Goal: Information Seeking & Learning: Learn about a topic

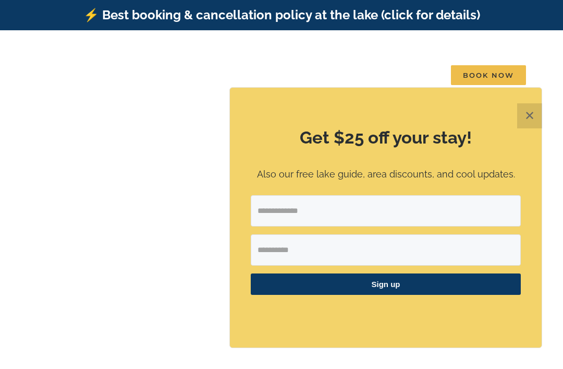
click at [534, 111] on button "✕" at bounding box center [529, 115] width 25 height 25
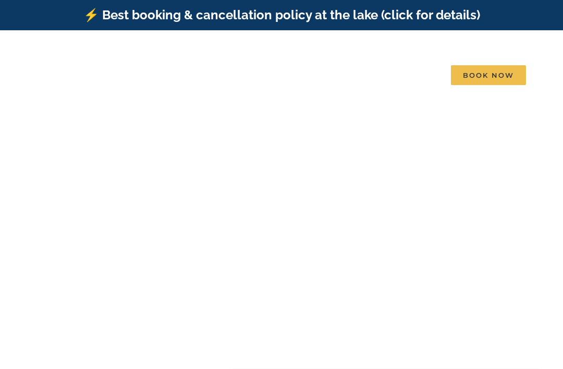
click at [291, 246] on span "Skye Retreat | 10 Bedrooms" at bounding box center [247, 250] width 87 height 8
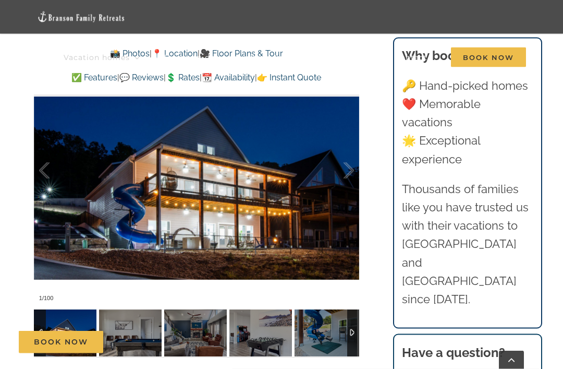
scroll to position [812, 0]
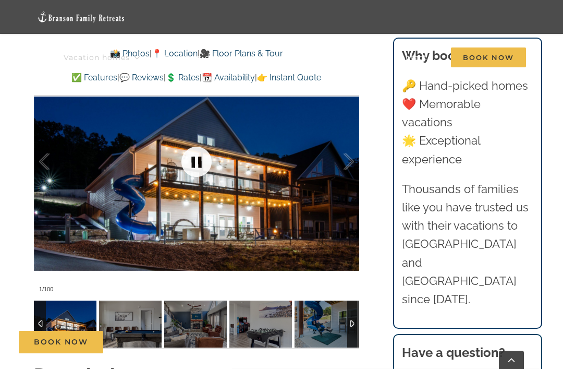
click at [199, 142] on link at bounding box center [197, 162] width 42 height 42
click at [198, 141] on link at bounding box center [197, 162] width 42 height 42
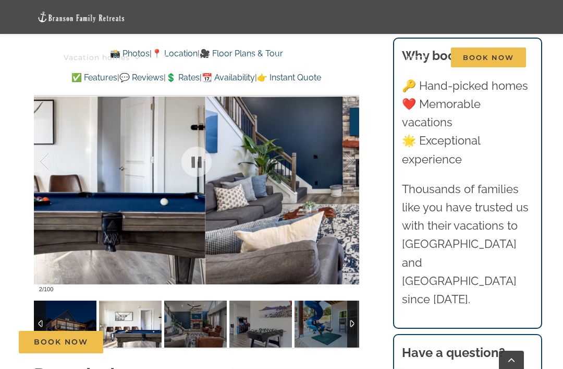
click at [342, 166] on div at bounding box center [338, 161] width 32 height 65
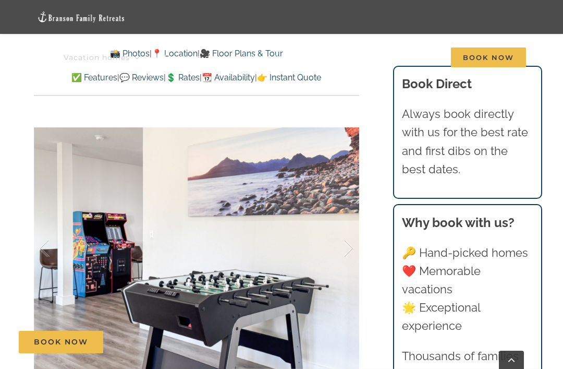
scroll to position [753, 0]
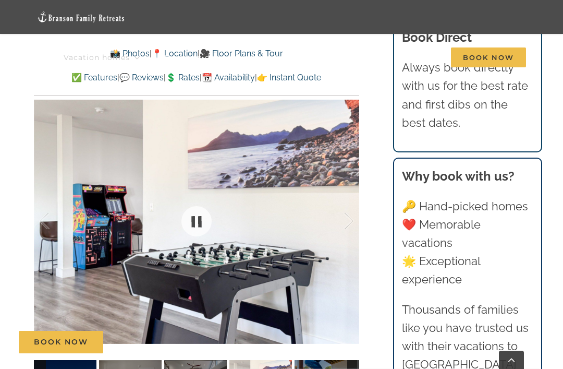
click at [274, 271] on div at bounding box center [196, 221] width 325 height 271
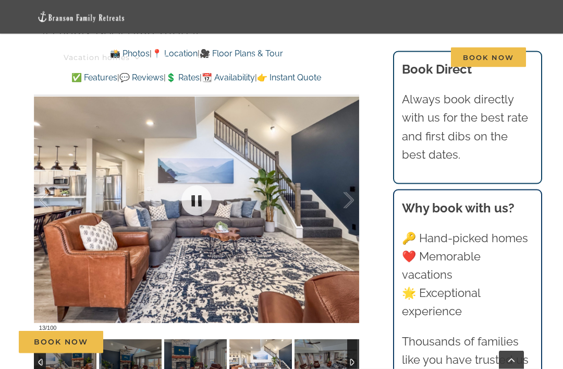
scroll to position [774, 0]
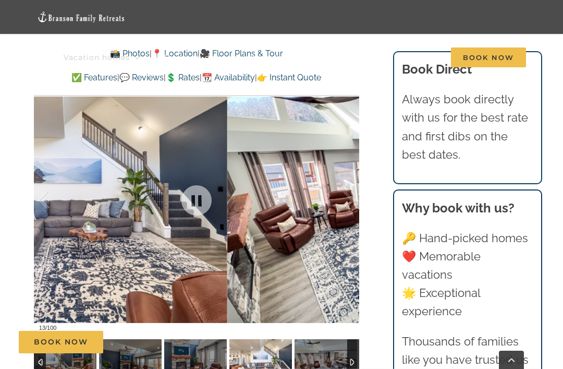
click at [351, 178] on div at bounding box center [338, 200] width 32 height 65
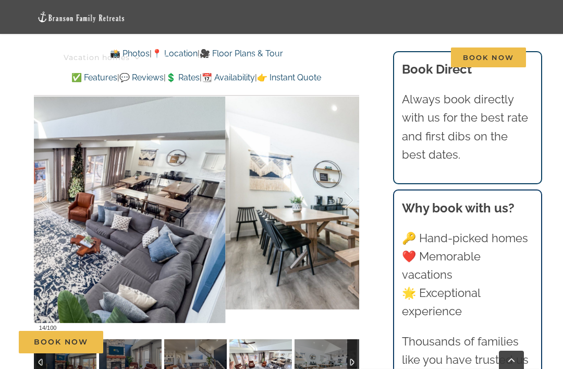
click at [351, 178] on div at bounding box center [338, 200] width 32 height 65
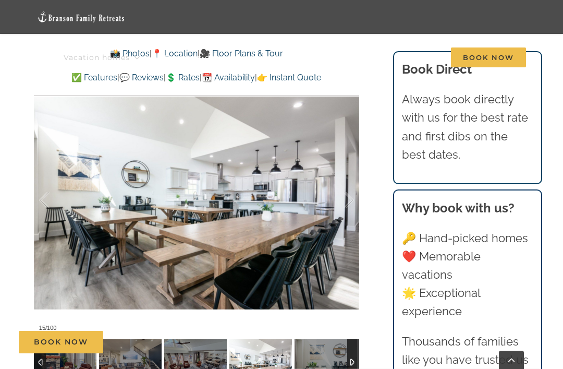
click at [347, 188] on div at bounding box center [338, 200] width 32 height 65
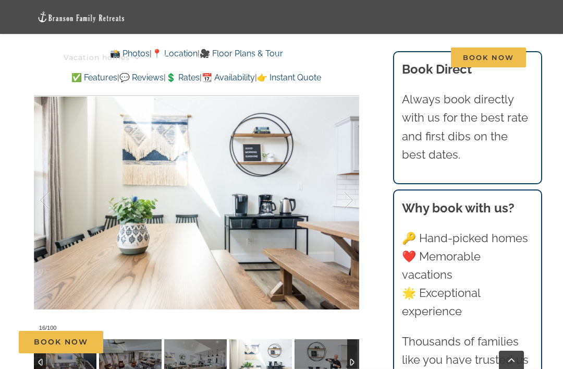
click at [350, 181] on div at bounding box center [338, 200] width 32 height 65
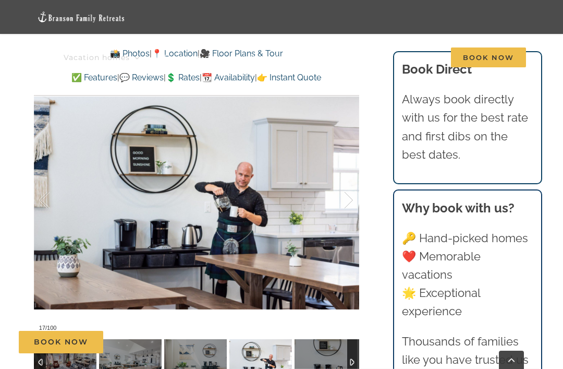
click at [342, 184] on div at bounding box center [338, 200] width 32 height 65
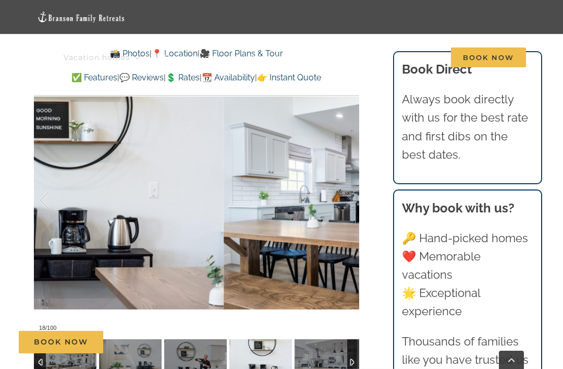
click at [344, 184] on div at bounding box center [338, 200] width 32 height 65
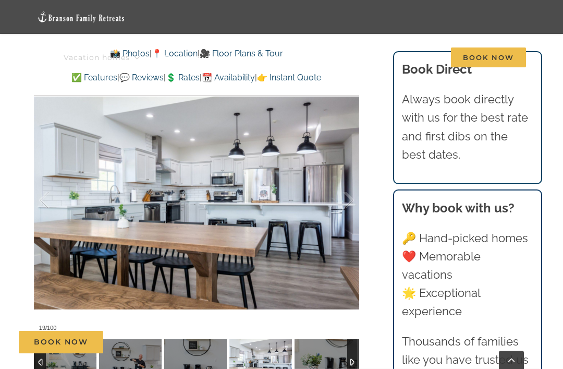
click at [349, 185] on div at bounding box center [338, 200] width 32 height 65
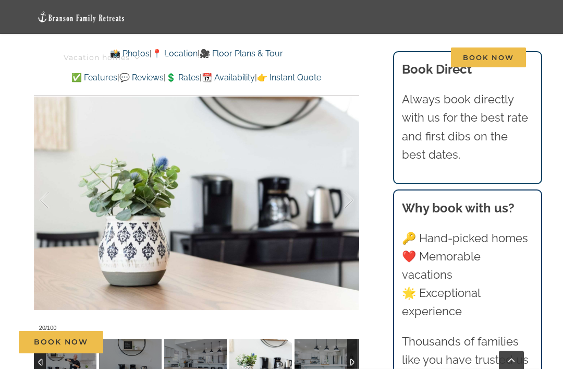
click at [350, 192] on div at bounding box center [338, 200] width 32 height 65
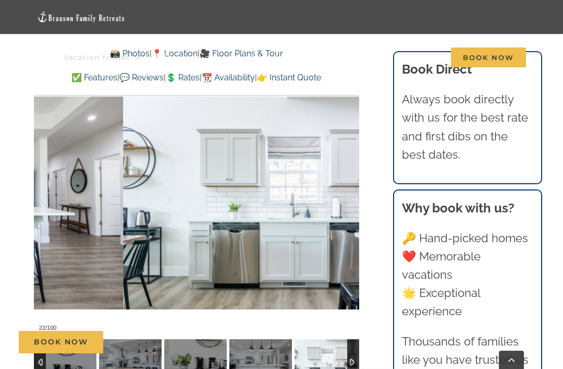
click at [351, 195] on div at bounding box center [338, 200] width 32 height 65
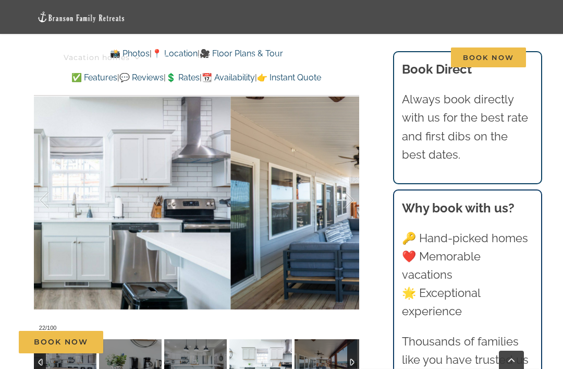
click at [348, 194] on div at bounding box center [338, 200] width 32 height 65
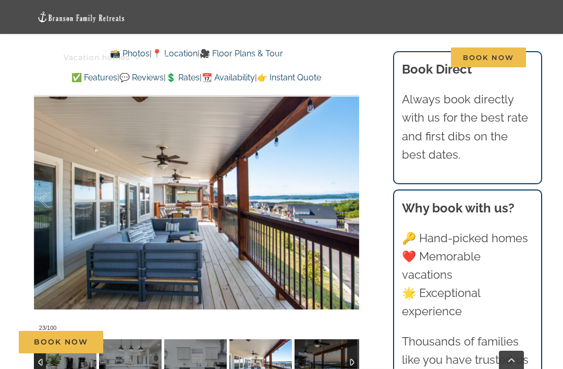
click at [346, 204] on div at bounding box center [338, 200] width 32 height 65
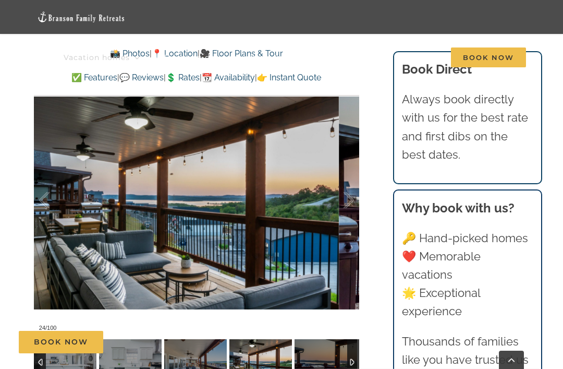
click at [346, 189] on div at bounding box center [338, 200] width 32 height 65
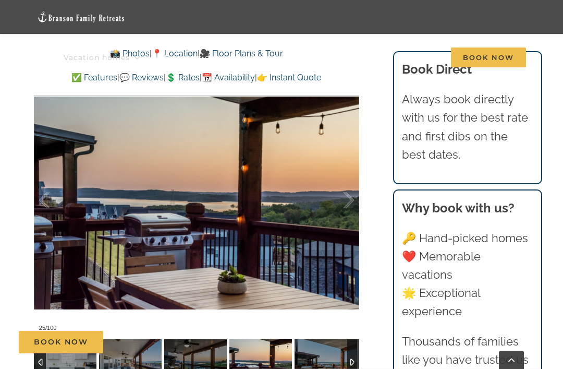
click at [344, 194] on div at bounding box center [338, 200] width 32 height 65
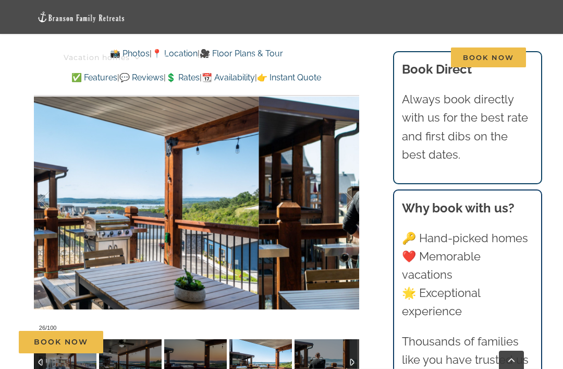
click at [342, 192] on div at bounding box center [338, 200] width 32 height 65
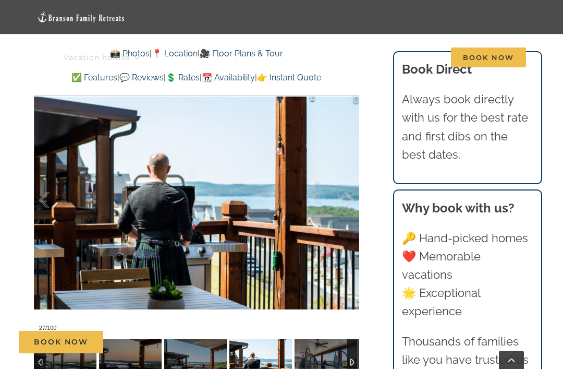
click at [342, 194] on div at bounding box center [338, 200] width 32 height 65
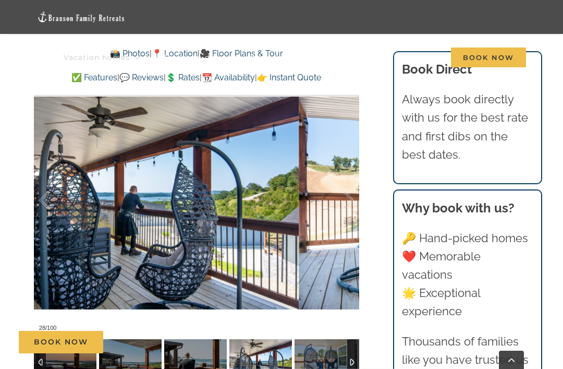
click at [343, 209] on div at bounding box center [338, 200] width 32 height 65
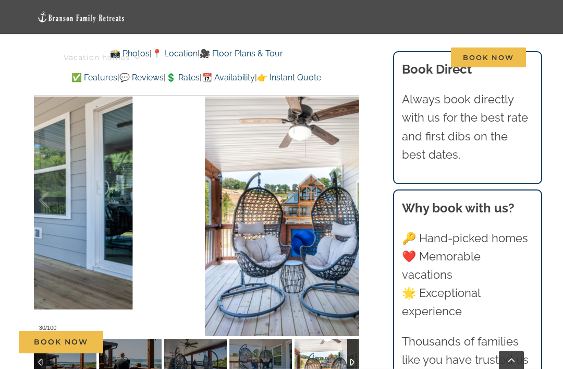
click at [344, 198] on div at bounding box center [338, 200] width 32 height 65
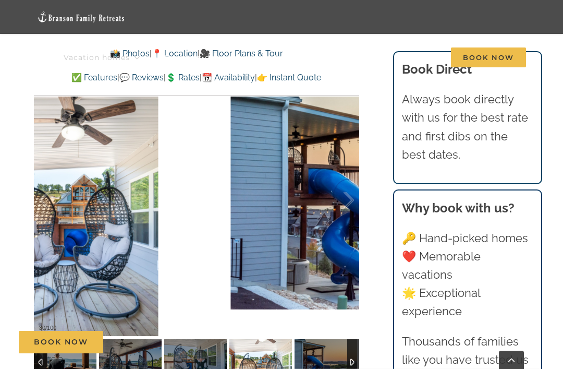
click at [347, 203] on div at bounding box center [338, 200] width 32 height 65
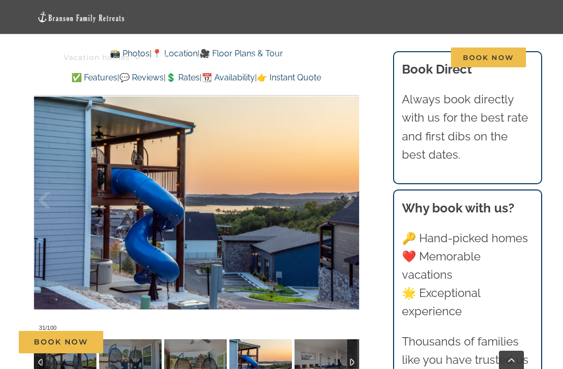
click at [349, 188] on div at bounding box center [338, 200] width 32 height 65
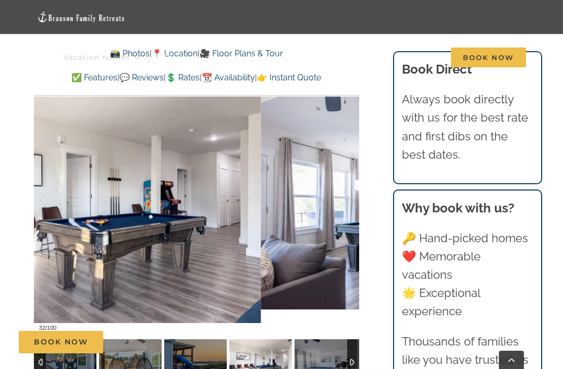
click at [347, 185] on div at bounding box center [338, 200] width 32 height 65
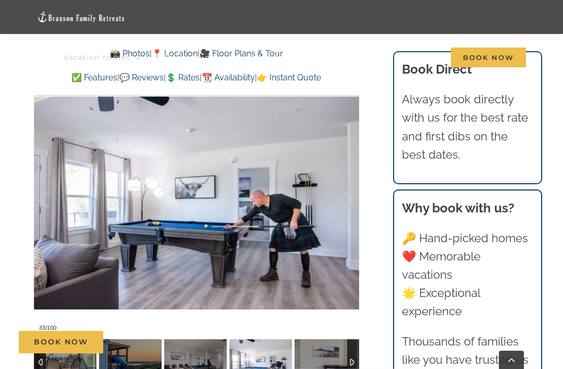
click at [347, 191] on div at bounding box center [338, 200] width 32 height 65
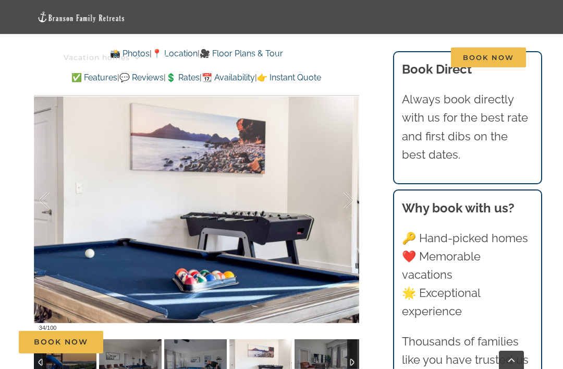
click at [346, 196] on div at bounding box center [338, 200] width 32 height 65
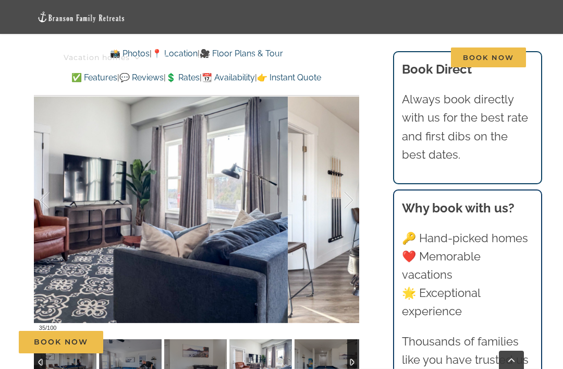
click at [346, 192] on div at bounding box center [338, 200] width 32 height 65
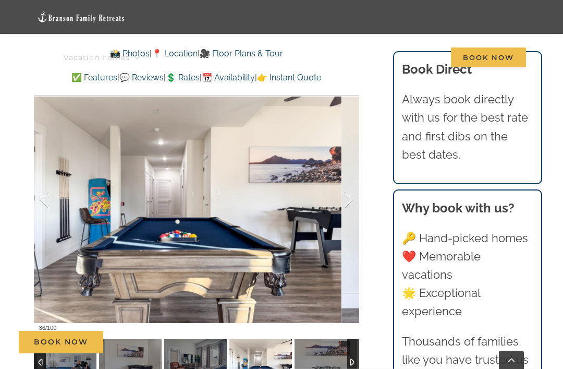
click at [348, 199] on div at bounding box center [338, 200] width 32 height 65
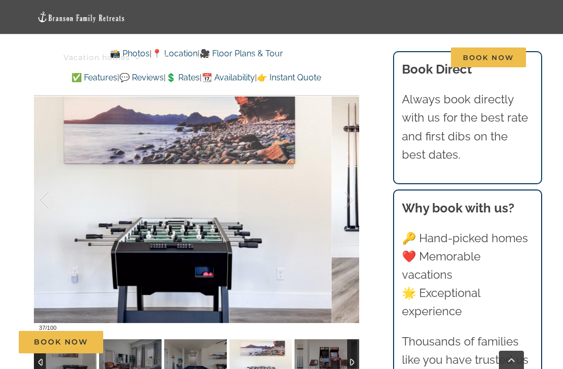
click at [349, 209] on div at bounding box center [338, 200] width 32 height 65
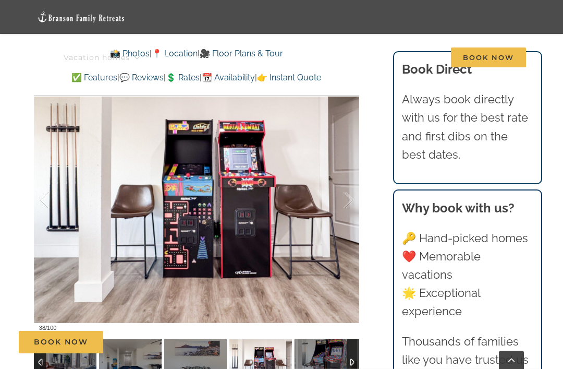
click at [345, 197] on div at bounding box center [338, 200] width 32 height 65
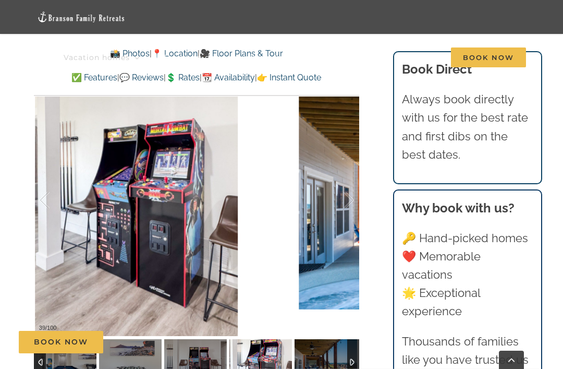
click at [340, 190] on div at bounding box center [338, 200] width 32 height 65
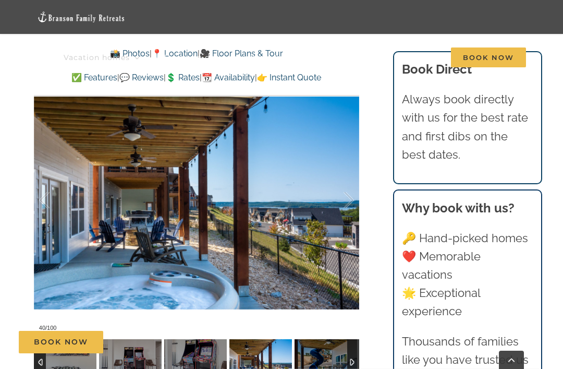
click at [340, 192] on div at bounding box center [338, 200] width 32 height 65
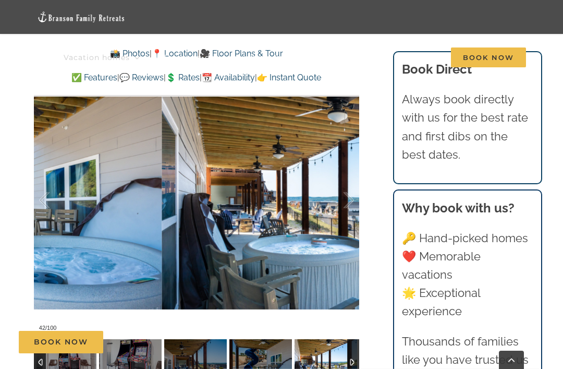
click at [347, 179] on div at bounding box center [338, 200] width 32 height 65
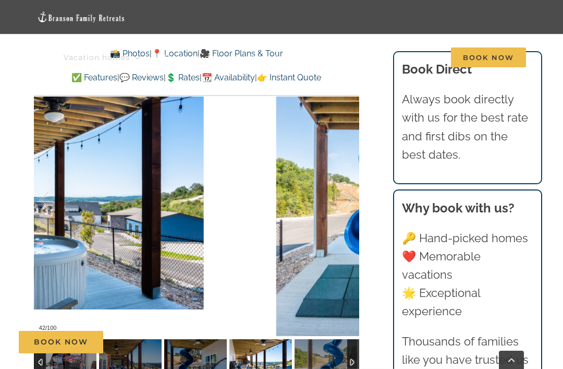
click at [344, 194] on div at bounding box center [338, 200] width 32 height 65
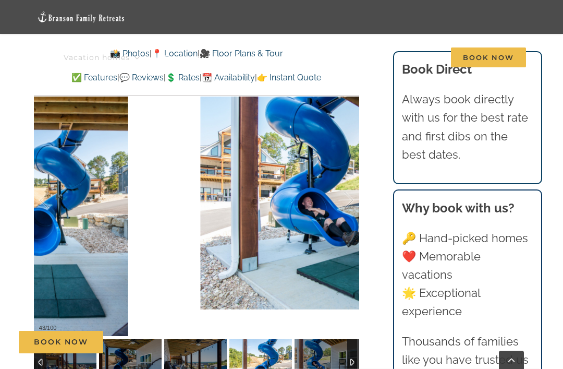
click at [343, 195] on div at bounding box center [338, 200] width 32 height 65
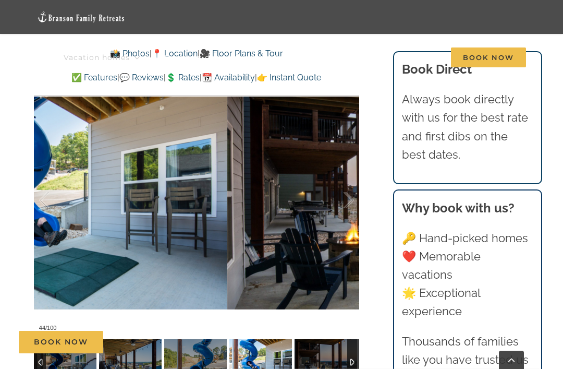
click at [347, 197] on div at bounding box center [338, 200] width 32 height 65
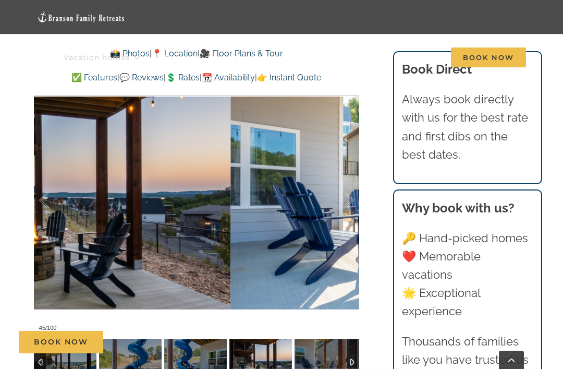
click at [343, 199] on div at bounding box center [338, 200] width 32 height 65
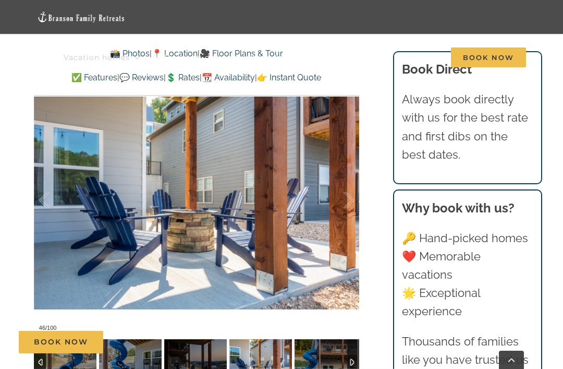
click at [342, 184] on div at bounding box center [338, 200] width 32 height 65
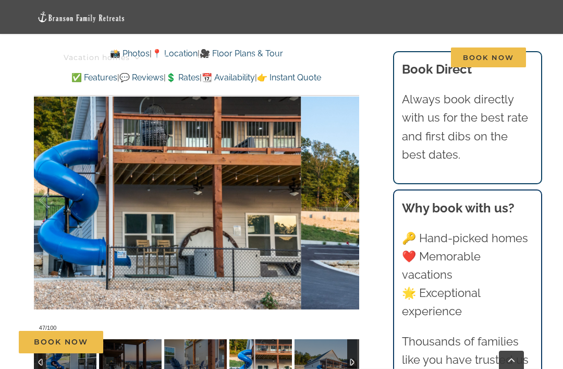
click at [344, 192] on div at bounding box center [338, 200] width 32 height 65
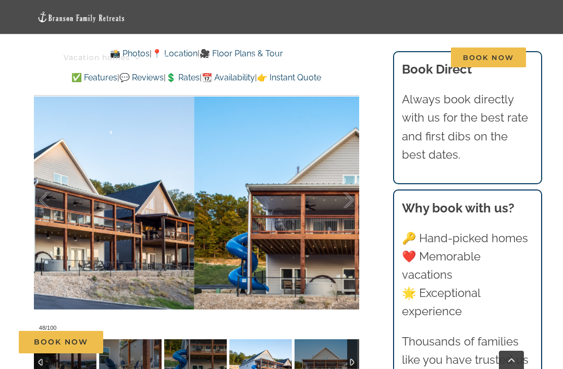
click at [345, 189] on div at bounding box center [338, 200] width 32 height 65
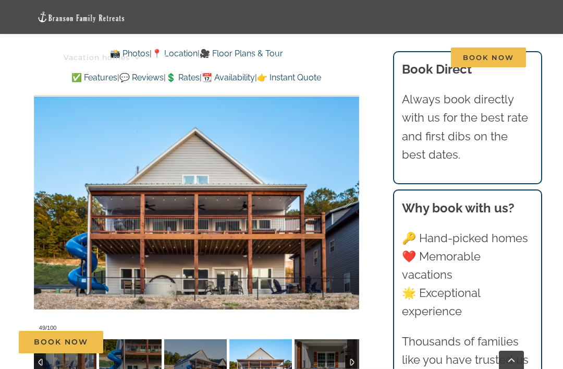
click at [340, 196] on div at bounding box center [338, 200] width 32 height 65
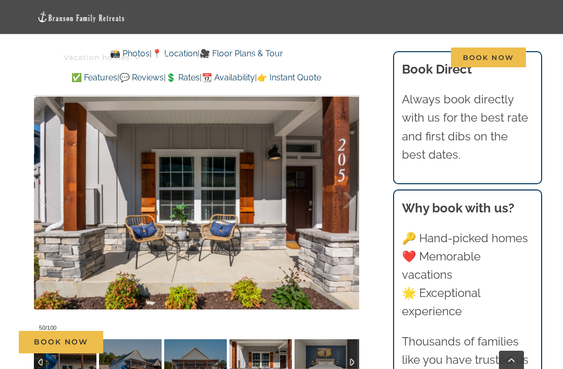
click at [343, 193] on div at bounding box center [338, 200] width 32 height 65
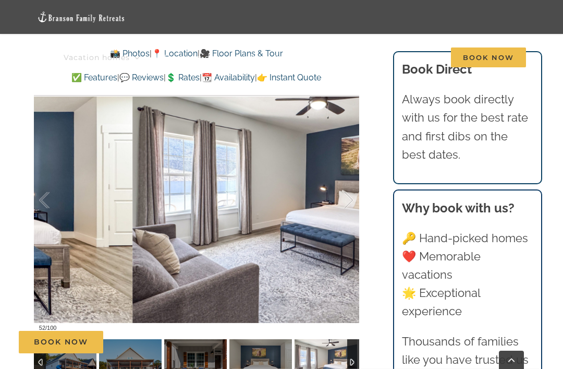
click at [343, 190] on div at bounding box center [338, 200] width 32 height 65
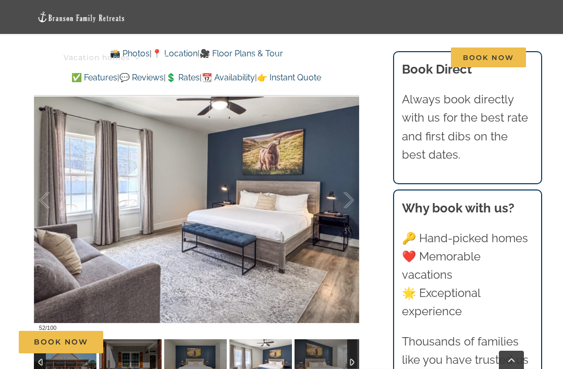
click at [343, 192] on div at bounding box center [338, 200] width 32 height 65
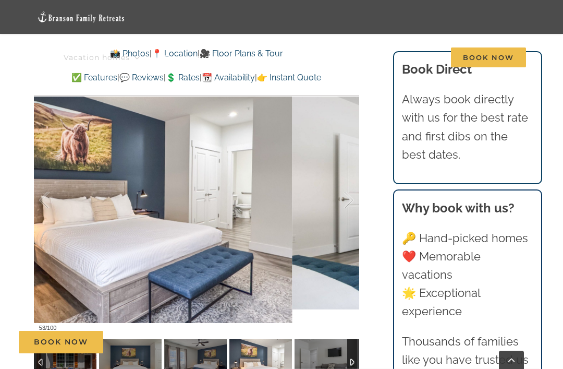
click at [348, 192] on div at bounding box center [338, 200] width 32 height 65
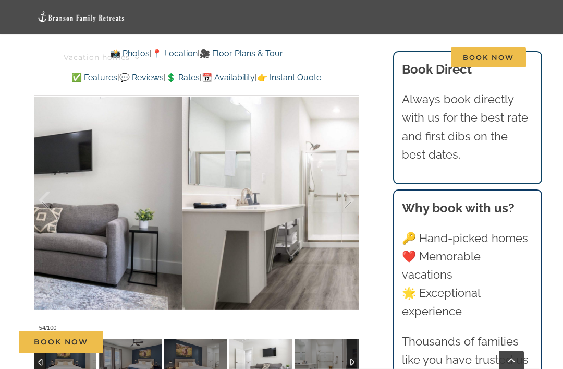
click at [349, 197] on div at bounding box center [338, 200] width 32 height 65
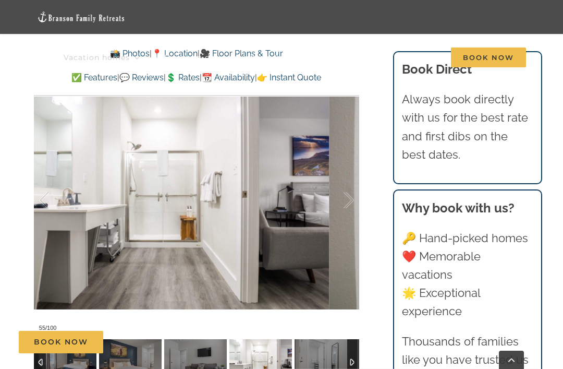
click at [343, 186] on div at bounding box center [338, 200] width 32 height 65
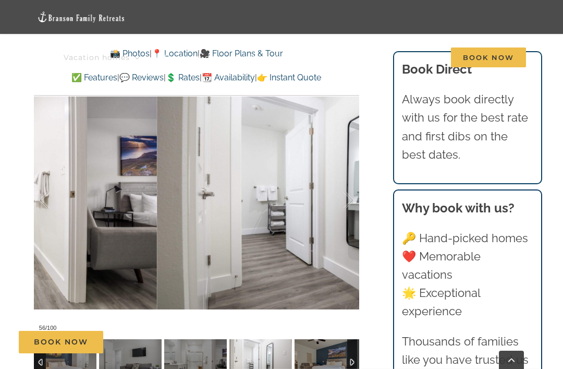
click at [47, 182] on div at bounding box center [55, 200] width 32 height 65
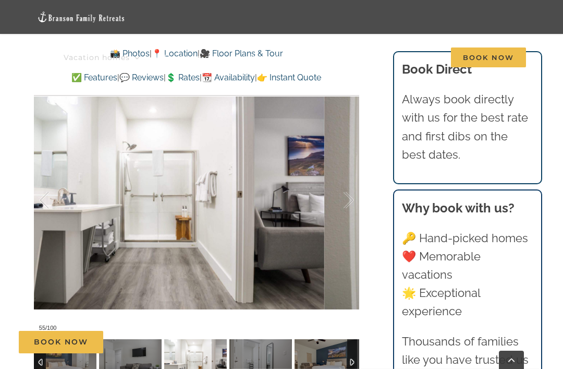
click at [351, 180] on div at bounding box center [338, 200] width 32 height 65
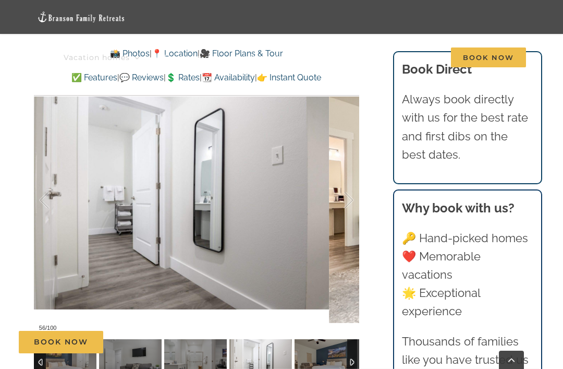
click at [353, 178] on div at bounding box center [338, 200] width 32 height 65
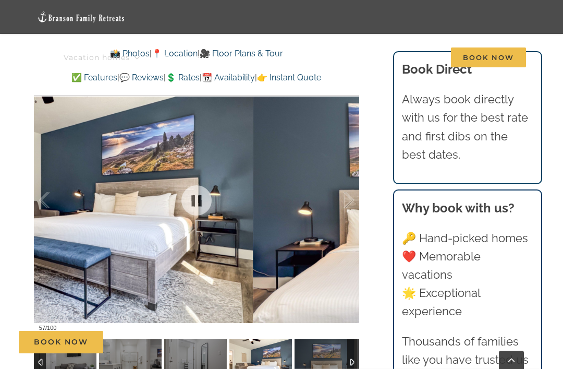
click at [346, 182] on div at bounding box center [338, 200] width 32 height 65
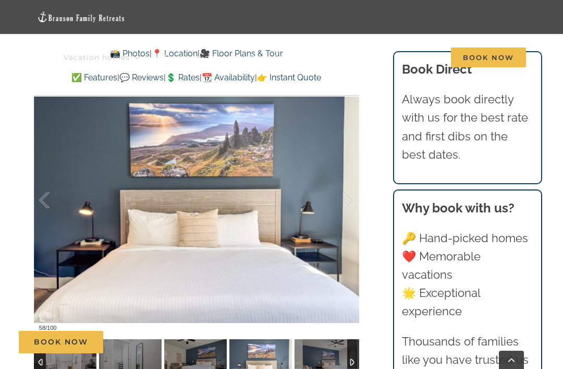
click at [350, 181] on div at bounding box center [338, 200] width 32 height 65
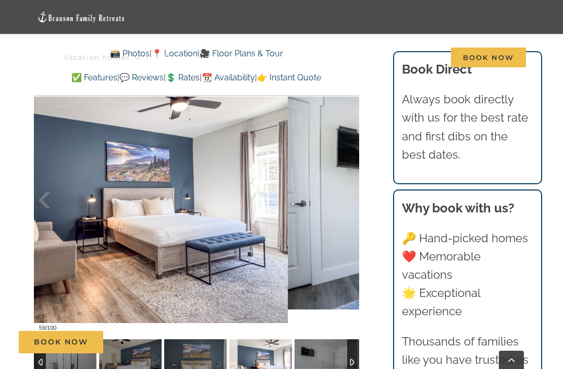
click at [347, 182] on div at bounding box center [338, 200] width 32 height 65
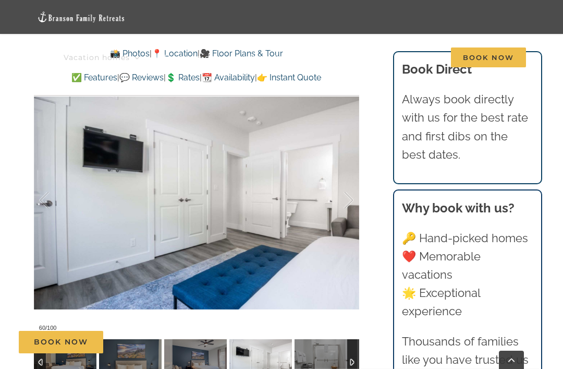
click at [350, 185] on div at bounding box center [338, 200] width 32 height 65
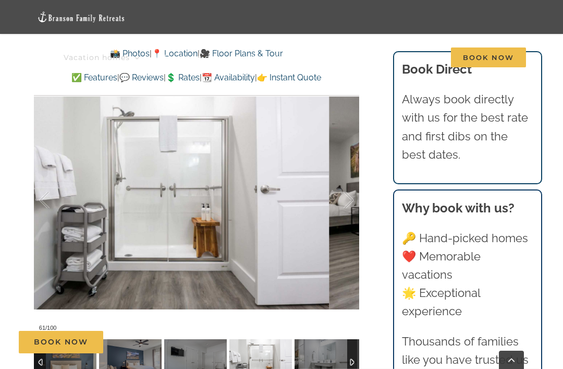
click at [342, 182] on div at bounding box center [338, 200] width 32 height 65
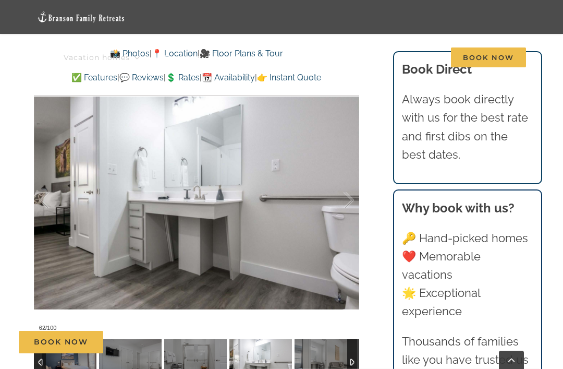
click at [348, 177] on div at bounding box center [338, 200] width 32 height 65
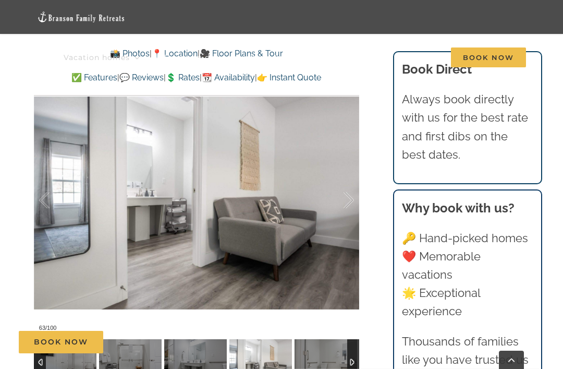
click at [353, 180] on div at bounding box center [338, 200] width 32 height 65
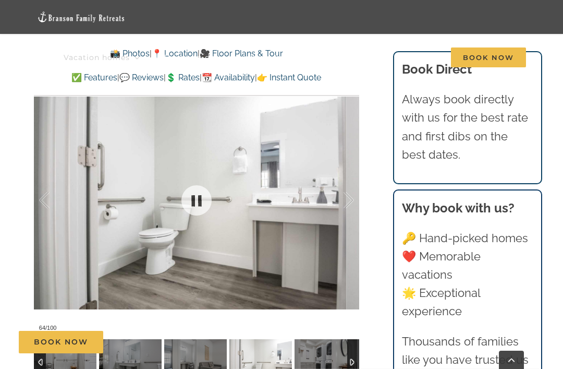
click at [339, 178] on div at bounding box center [338, 200] width 32 height 65
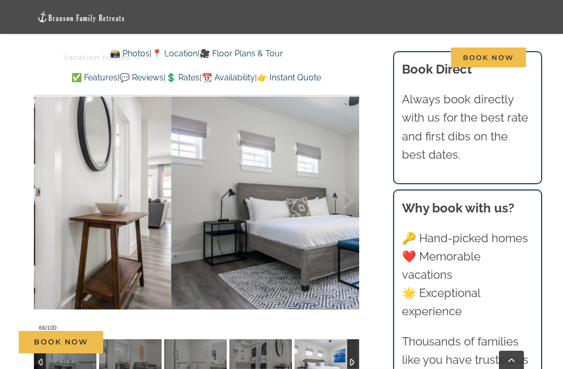
click at [338, 182] on div at bounding box center [338, 200] width 32 height 65
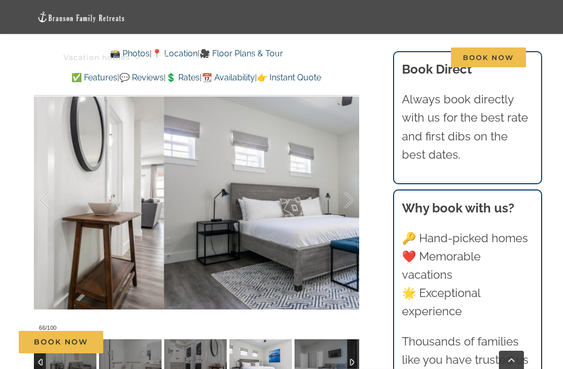
click at [51, 190] on div at bounding box center [55, 200] width 32 height 65
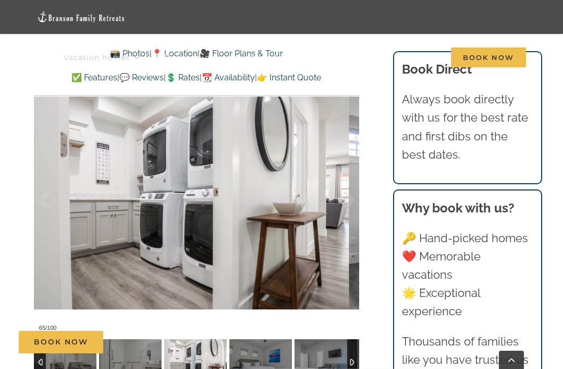
click at [350, 177] on div at bounding box center [338, 200] width 32 height 65
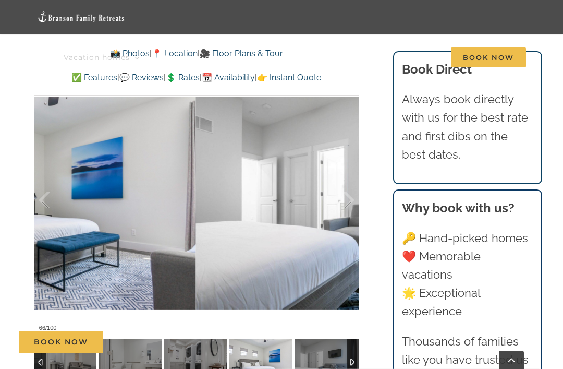
click at [345, 196] on div at bounding box center [338, 200] width 32 height 65
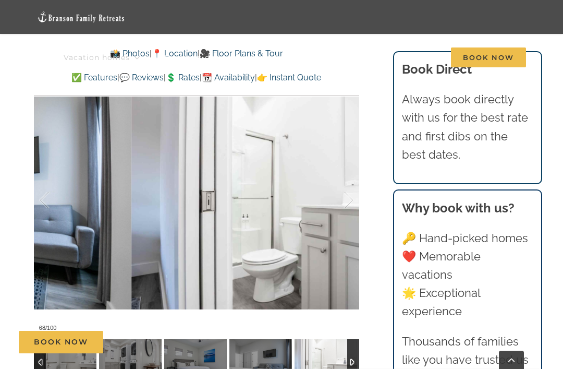
click at [346, 197] on div at bounding box center [338, 200] width 32 height 65
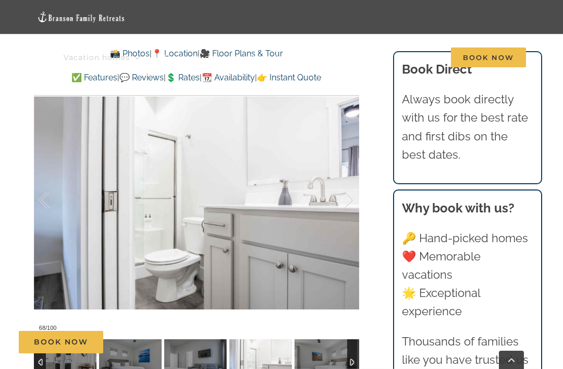
click at [346, 184] on div at bounding box center [338, 200] width 32 height 65
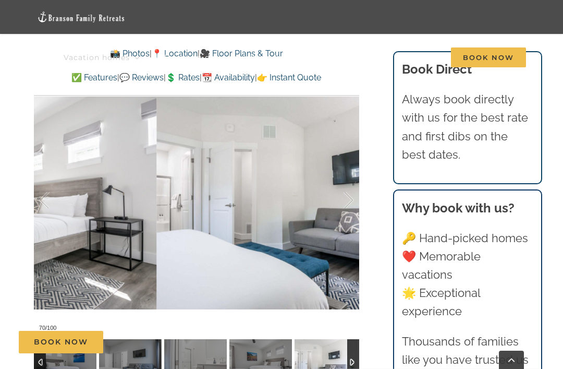
click at [342, 179] on div at bounding box center [338, 200] width 32 height 65
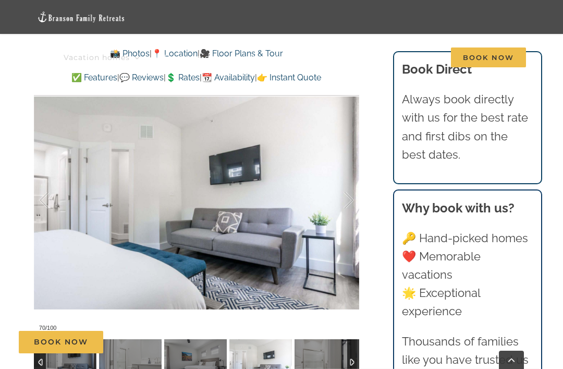
click at [345, 184] on div at bounding box center [338, 200] width 32 height 65
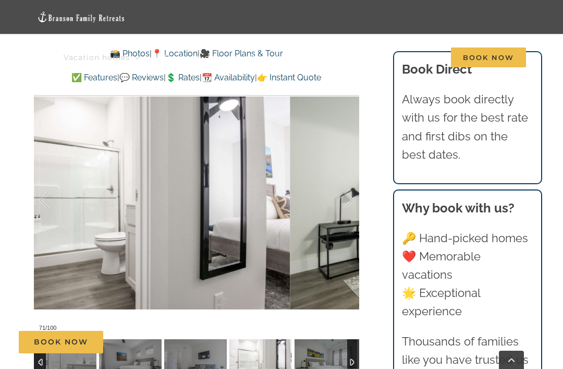
click at [346, 178] on div at bounding box center [338, 200] width 32 height 65
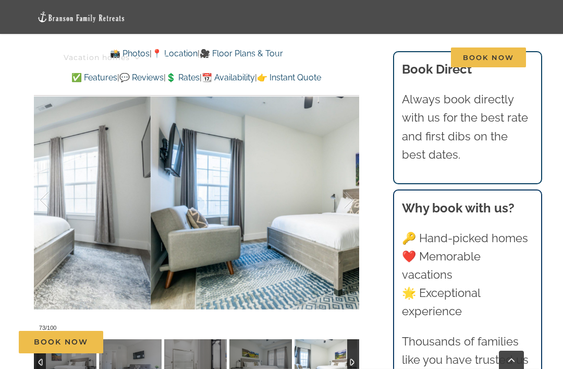
click at [346, 176] on div at bounding box center [338, 200] width 32 height 65
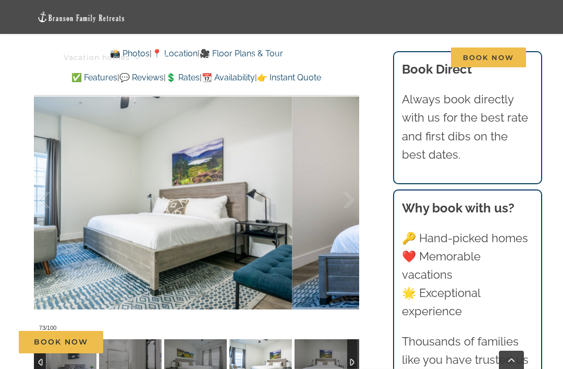
click at [349, 178] on div at bounding box center [338, 200] width 32 height 65
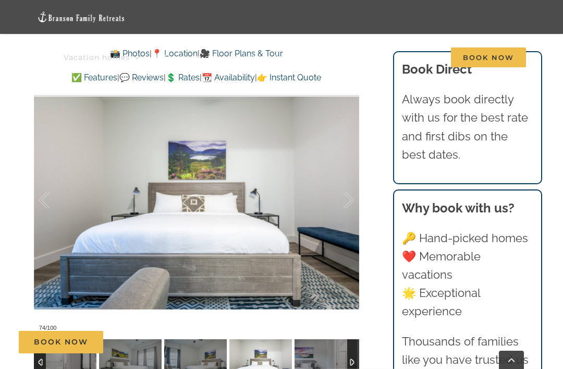
click at [342, 180] on div at bounding box center [338, 200] width 32 height 65
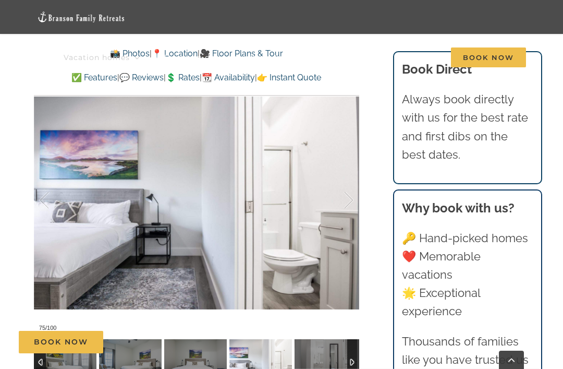
click at [342, 175] on div at bounding box center [338, 200] width 32 height 65
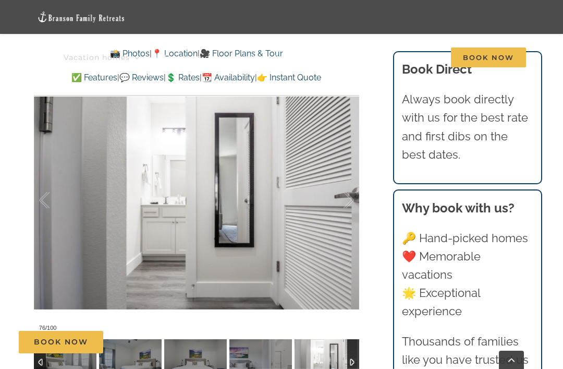
click at [342, 190] on div at bounding box center [338, 200] width 32 height 65
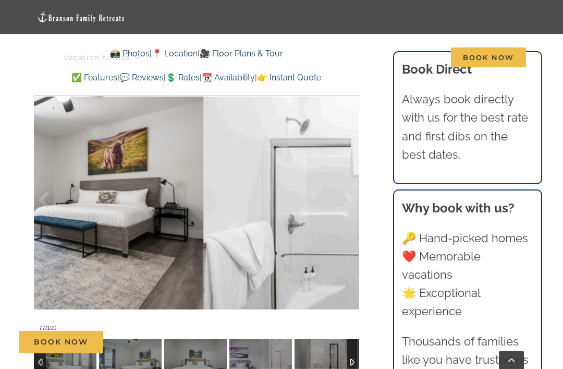
click at [341, 182] on div at bounding box center [338, 200] width 32 height 65
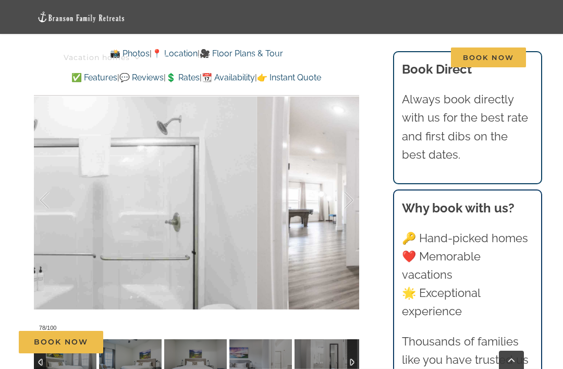
click at [342, 187] on div at bounding box center [338, 200] width 32 height 65
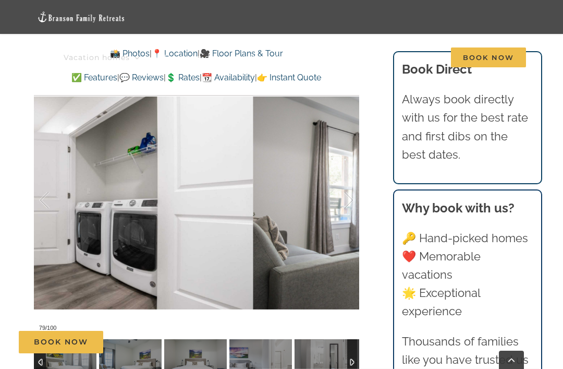
click at [338, 190] on div at bounding box center [338, 200] width 32 height 65
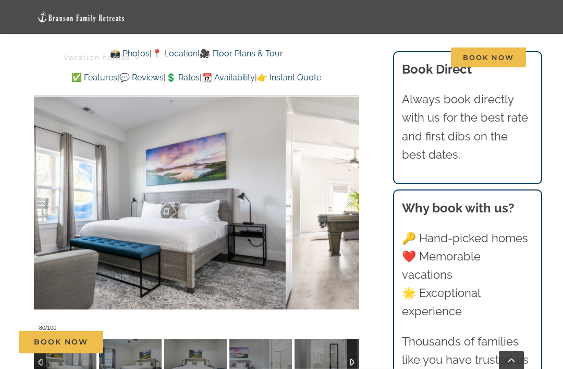
click at [337, 190] on div at bounding box center [338, 200] width 32 height 65
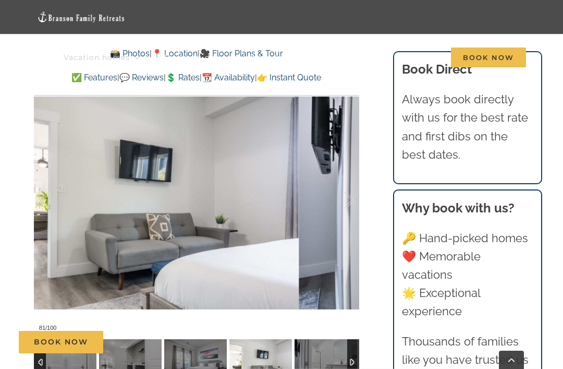
click at [337, 192] on div at bounding box center [338, 200] width 32 height 65
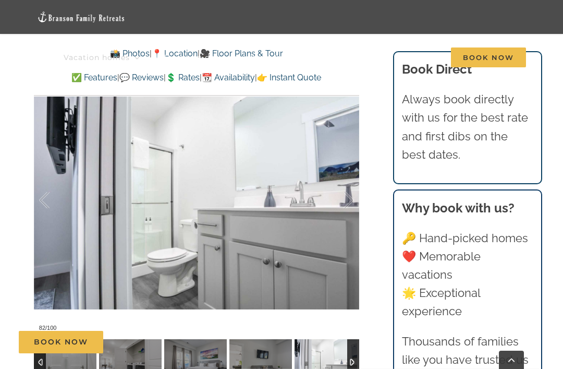
click at [343, 192] on div at bounding box center [338, 200] width 32 height 65
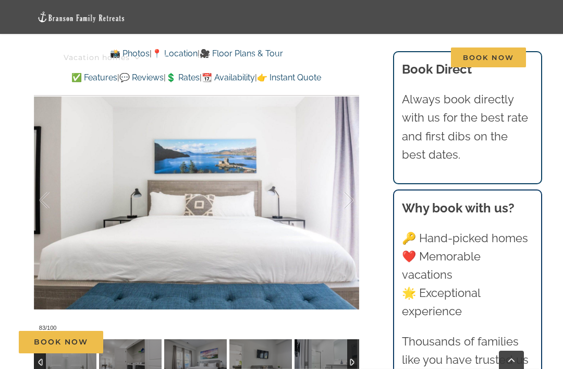
click at [339, 193] on div at bounding box center [338, 200] width 32 height 65
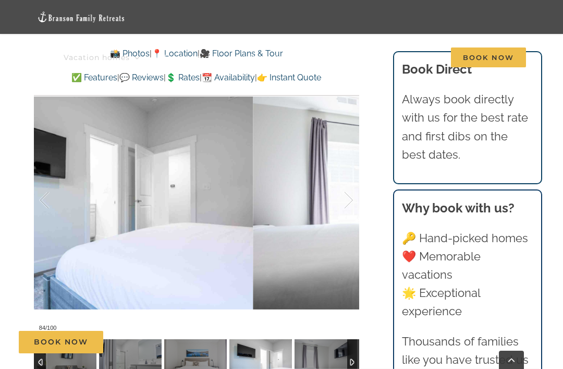
click at [342, 190] on div at bounding box center [338, 200] width 32 height 65
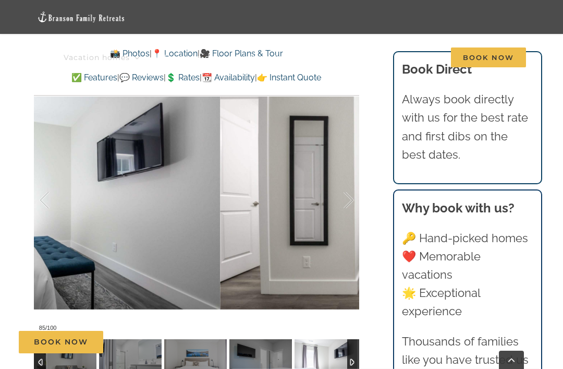
click at [343, 191] on div at bounding box center [338, 200] width 32 height 65
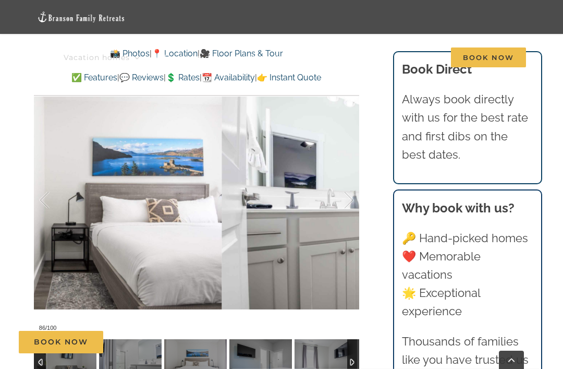
click at [339, 193] on div at bounding box center [338, 200] width 32 height 65
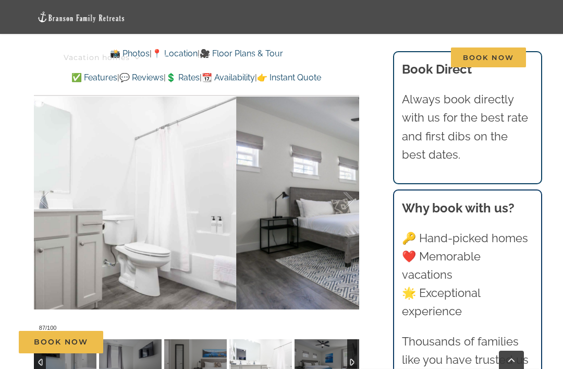
click at [339, 199] on div at bounding box center [338, 200] width 32 height 65
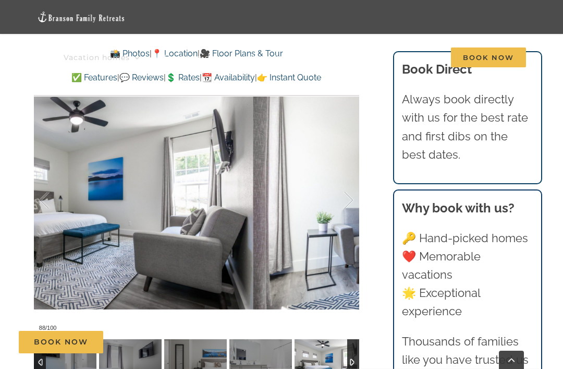
click at [347, 195] on div at bounding box center [338, 200] width 32 height 65
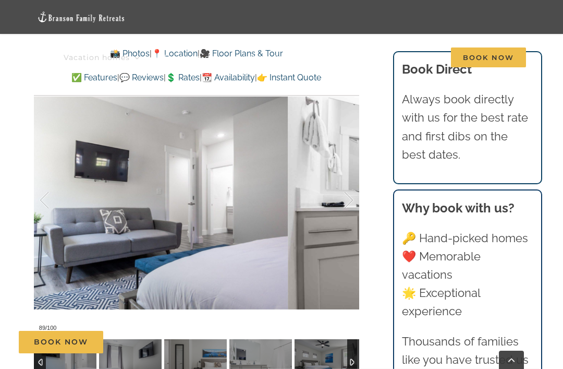
click at [349, 193] on div at bounding box center [338, 200] width 32 height 65
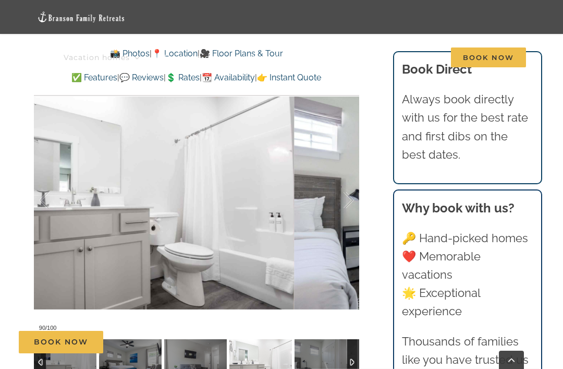
click at [348, 189] on div at bounding box center [338, 200] width 32 height 65
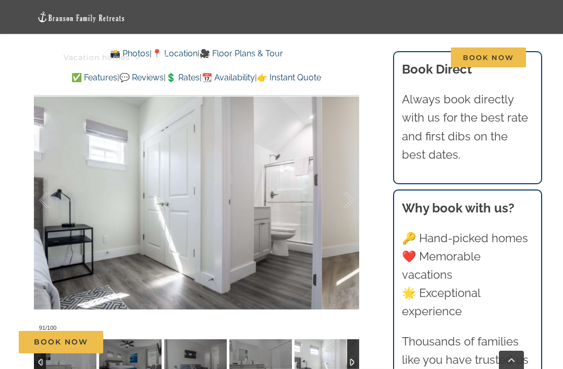
click at [346, 192] on div at bounding box center [338, 200] width 32 height 65
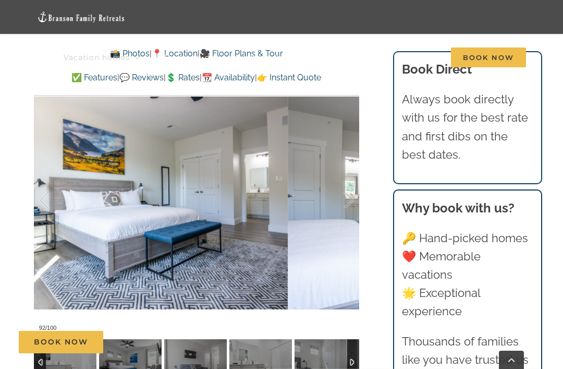
click at [340, 190] on div at bounding box center [338, 200] width 32 height 65
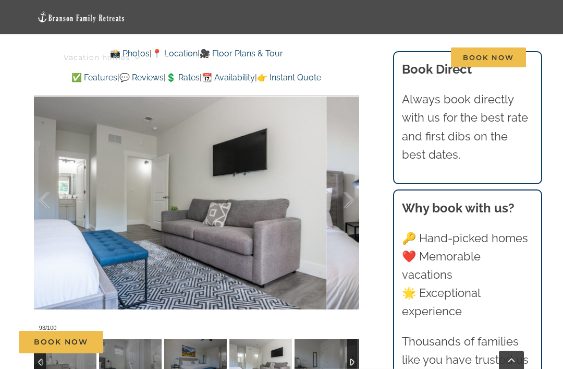
click at [339, 184] on div at bounding box center [338, 200] width 32 height 65
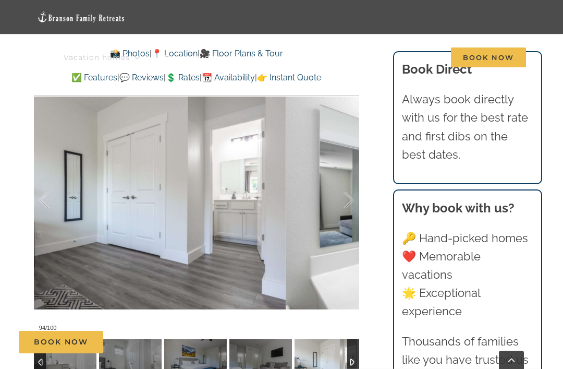
click at [344, 187] on div at bounding box center [338, 200] width 32 height 65
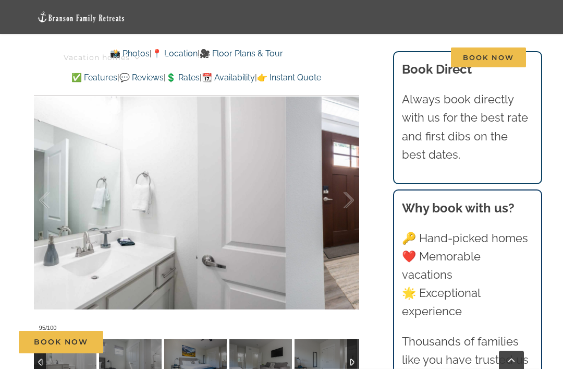
click at [342, 190] on div at bounding box center [338, 200] width 32 height 65
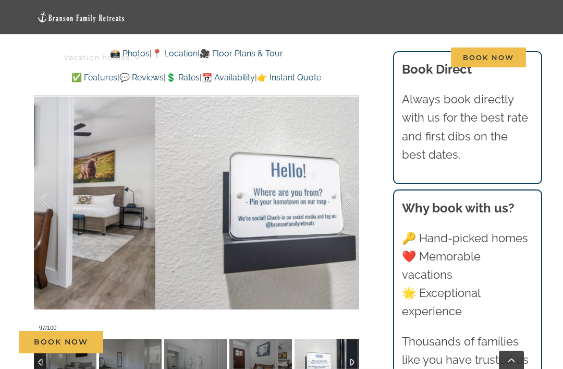
click at [346, 184] on div at bounding box center [338, 200] width 32 height 65
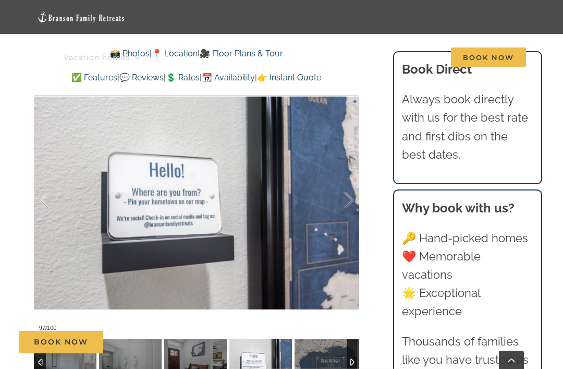
click at [347, 177] on div at bounding box center [338, 200] width 32 height 65
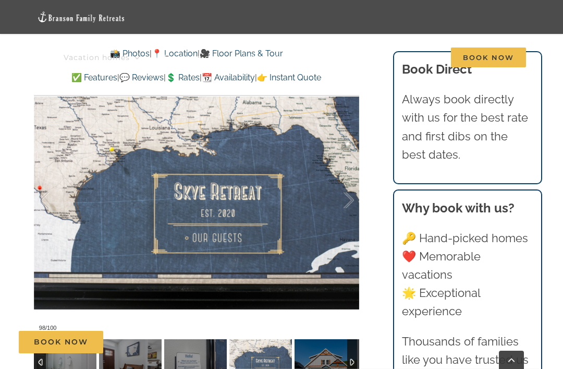
click at [347, 178] on div at bounding box center [338, 200] width 32 height 65
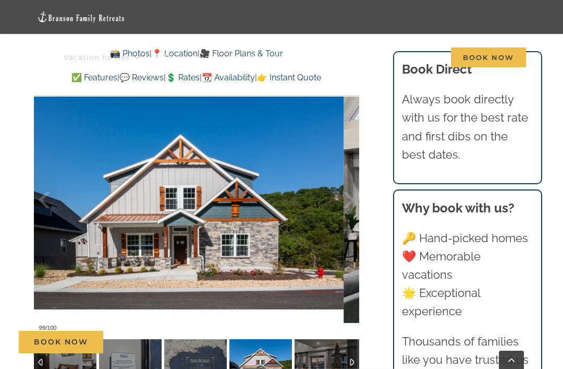
click at [346, 184] on div at bounding box center [338, 200] width 32 height 65
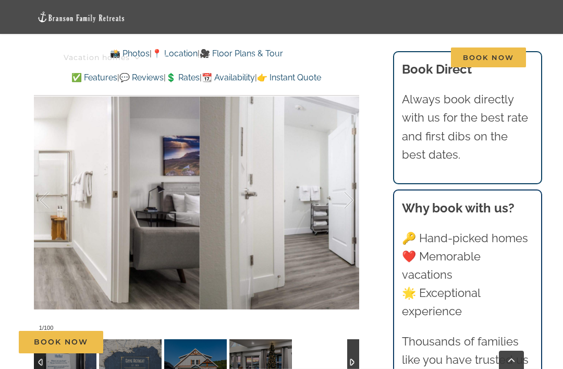
click at [347, 181] on div at bounding box center [338, 200] width 32 height 65
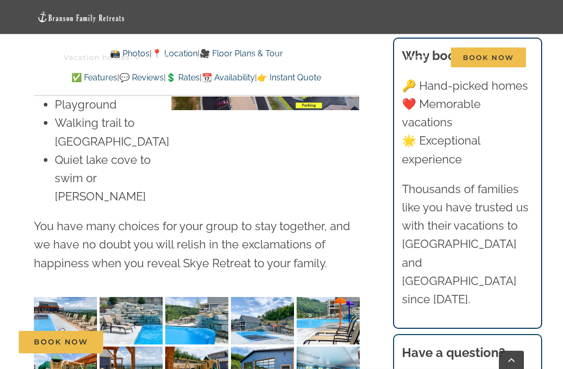
scroll to position [2704, 0]
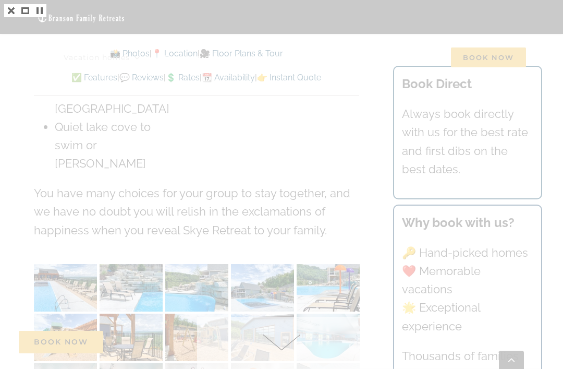
scroll to position [2737, 0]
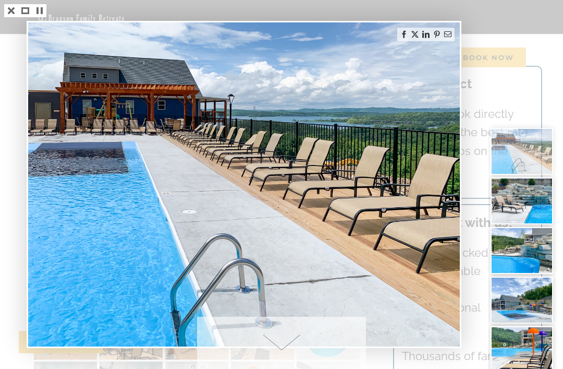
click at [280, 29] on img at bounding box center [244, 184] width 432 height 324
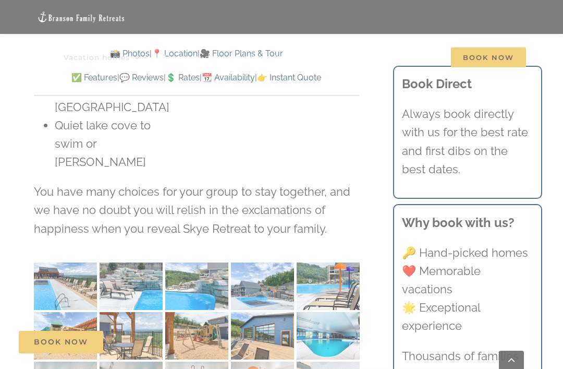
click at [9, 14] on div at bounding box center [281, 184] width 563 height 369
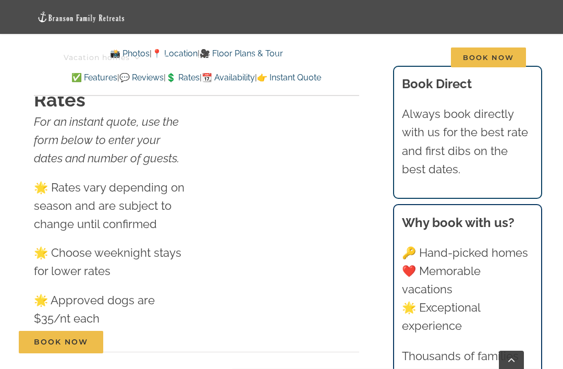
scroll to position [6750, 0]
